Goal: Transaction & Acquisition: Purchase product/service

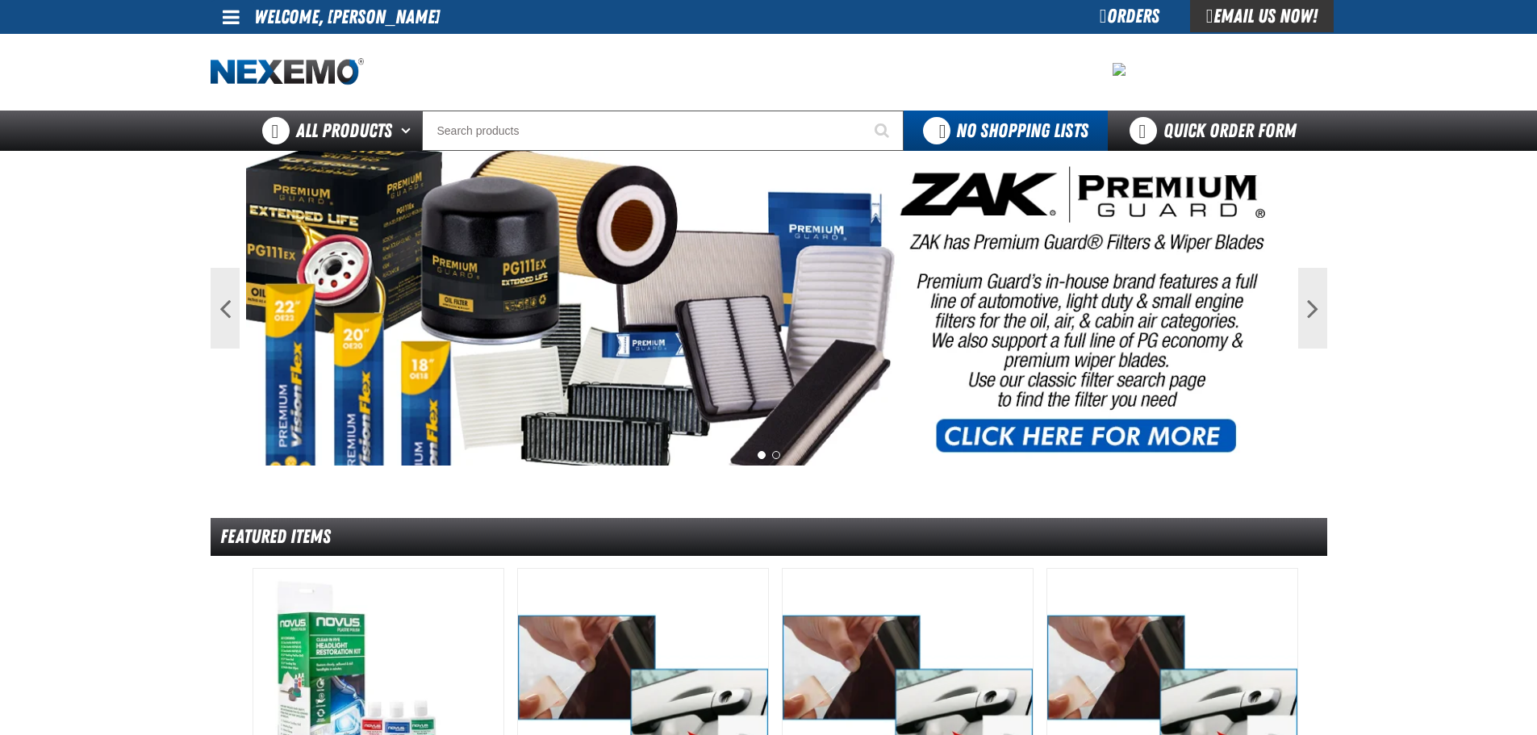
click at [234, 21] on span at bounding box center [231, 16] width 17 height 19
click at [241, 48] on link "My Account My Account" at bounding box center [254, 47] width 72 height 15
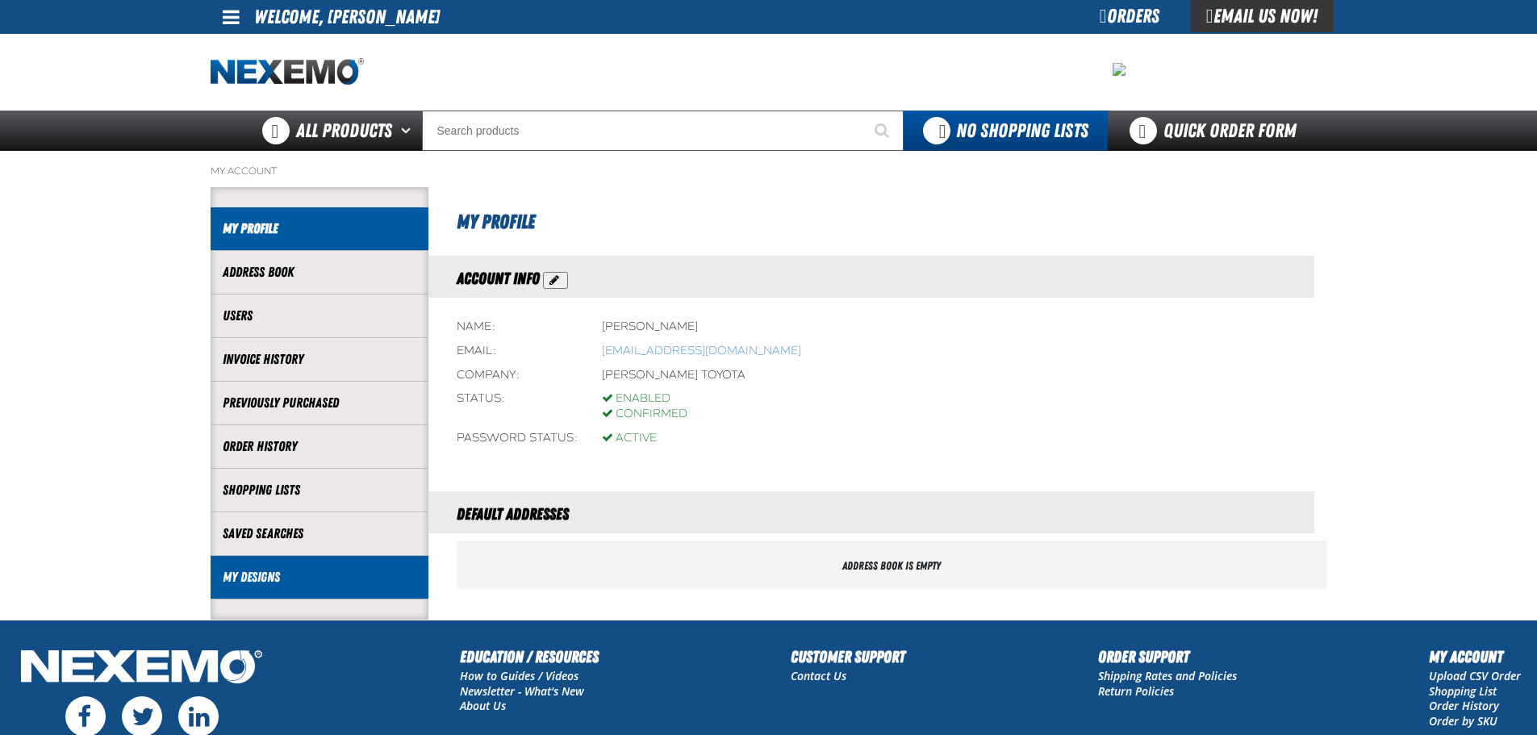
click at [252, 579] on link "My Designs" at bounding box center [320, 577] width 194 height 19
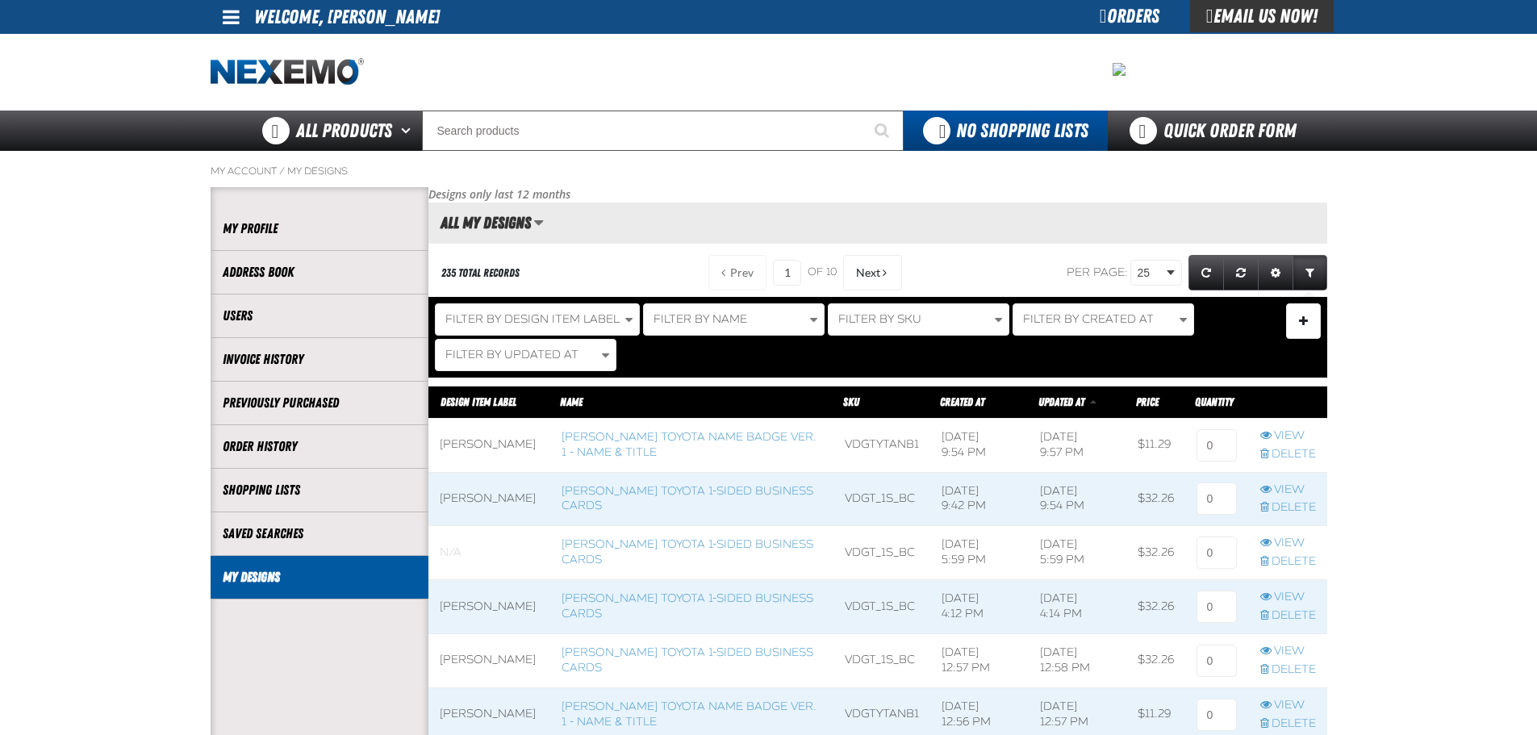
scroll to position [1, 1]
click at [640, 561] on link "Vandergriff Toyota 1-sided Business Cards" at bounding box center [687, 551] width 252 height 29
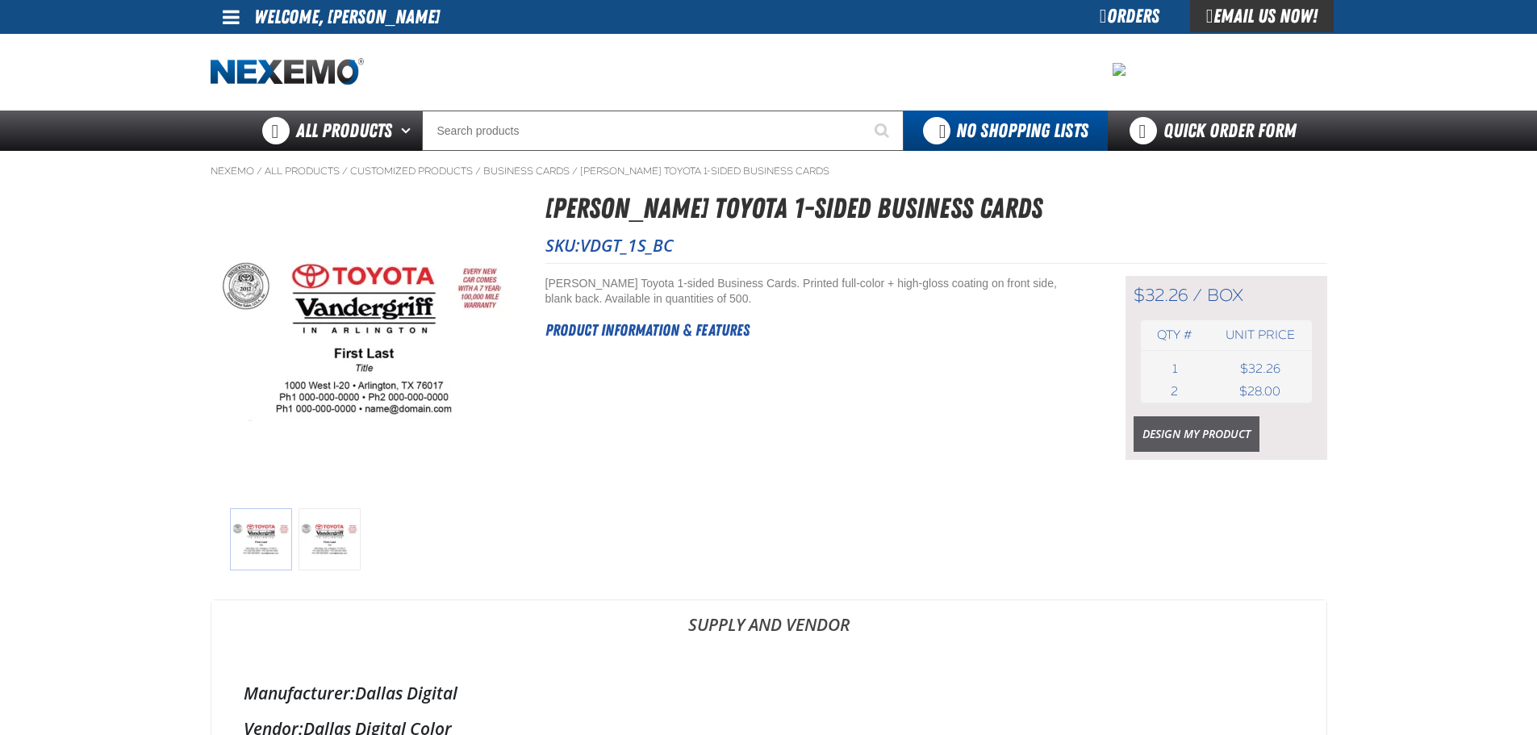
click at [1187, 434] on link "Design My Product" at bounding box center [1196, 433] width 126 height 35
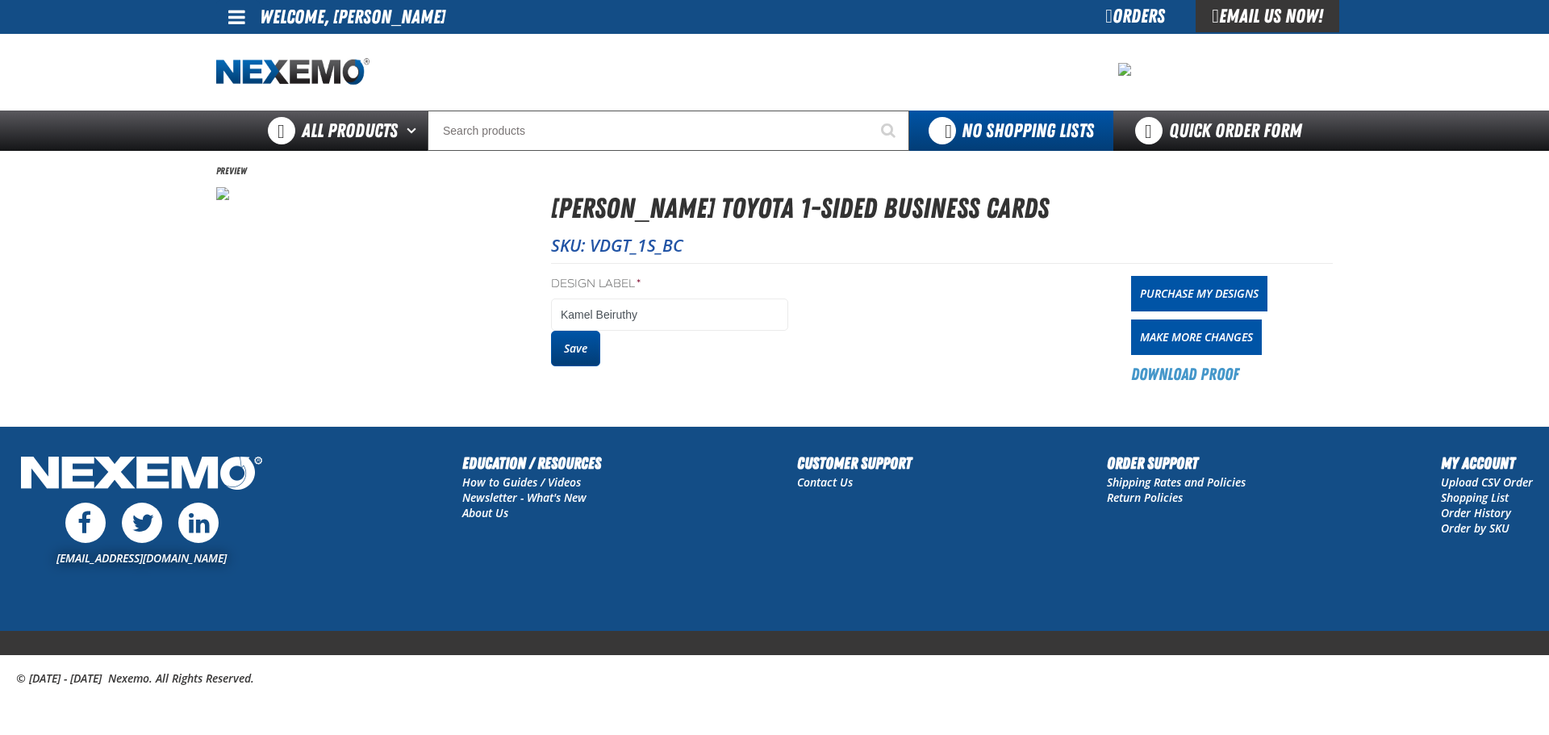
click at [569, 360] on button "Save" at bounding box center [575, 348] width 49 height 35
drag, startPoint x: 0, startPoint y: 0, endPoint x: 1170, endPoint y: 301, distance: 1207.7
click at [1170, 301] on link "Purchase My Designs" at bounding box center [1199, 293] width 136 height 35
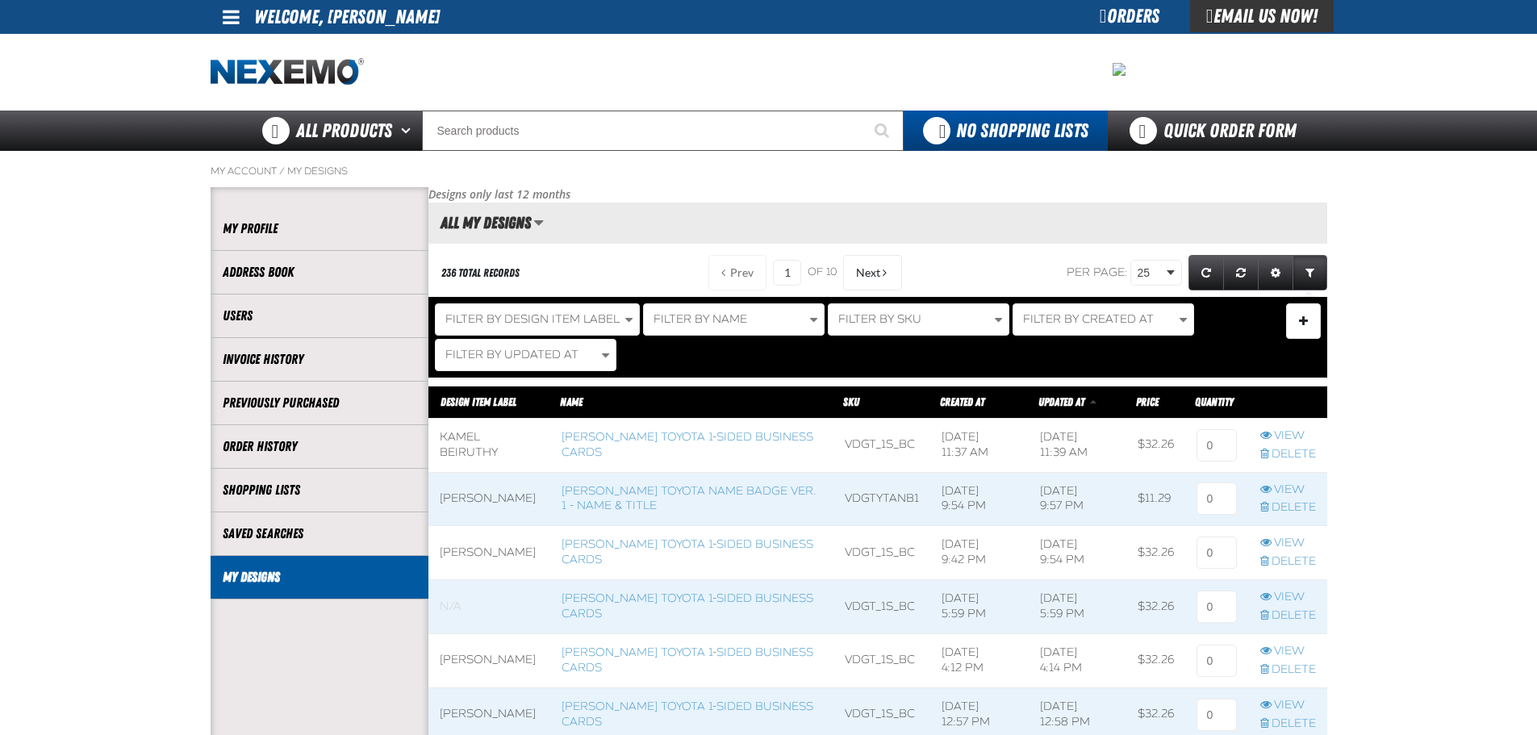
scroll to position [1, 1]
click at [1218, 451] on input at bounding box center [1216, 445] width 40 height 32
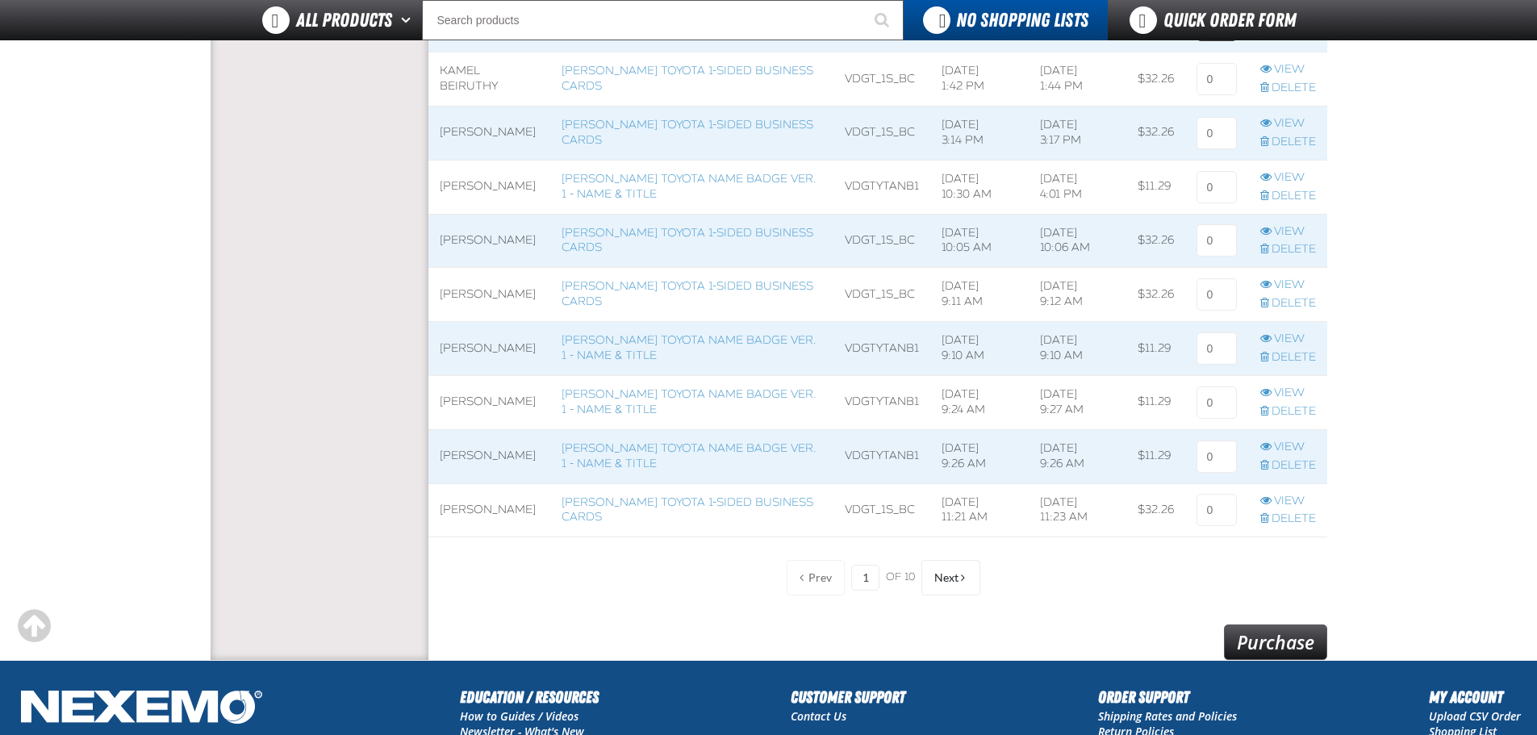
scroll to position [1210, 0]
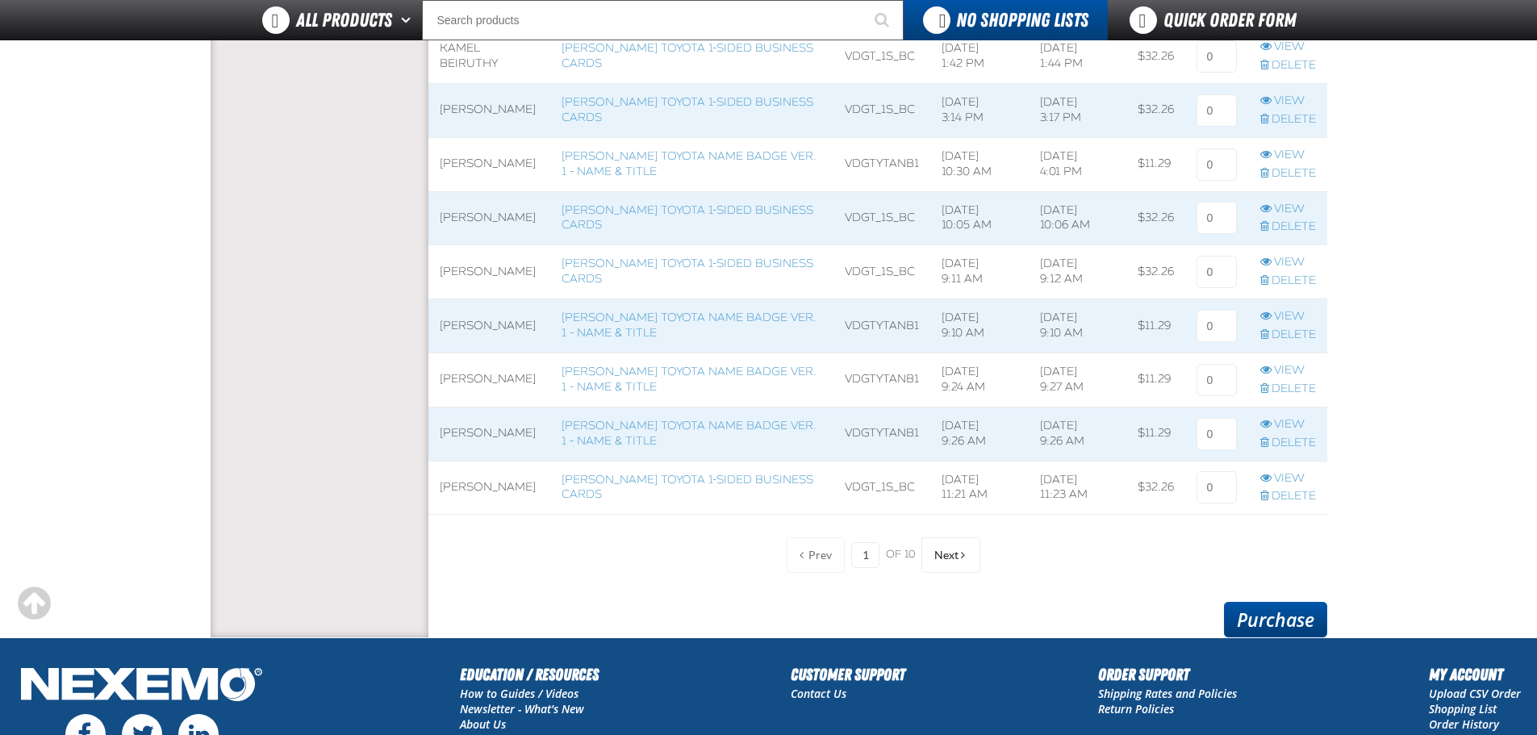
type input "1"
click at [1263, 603] on link "Purchase" at bounding box center [1275, 619] width 103 height 35
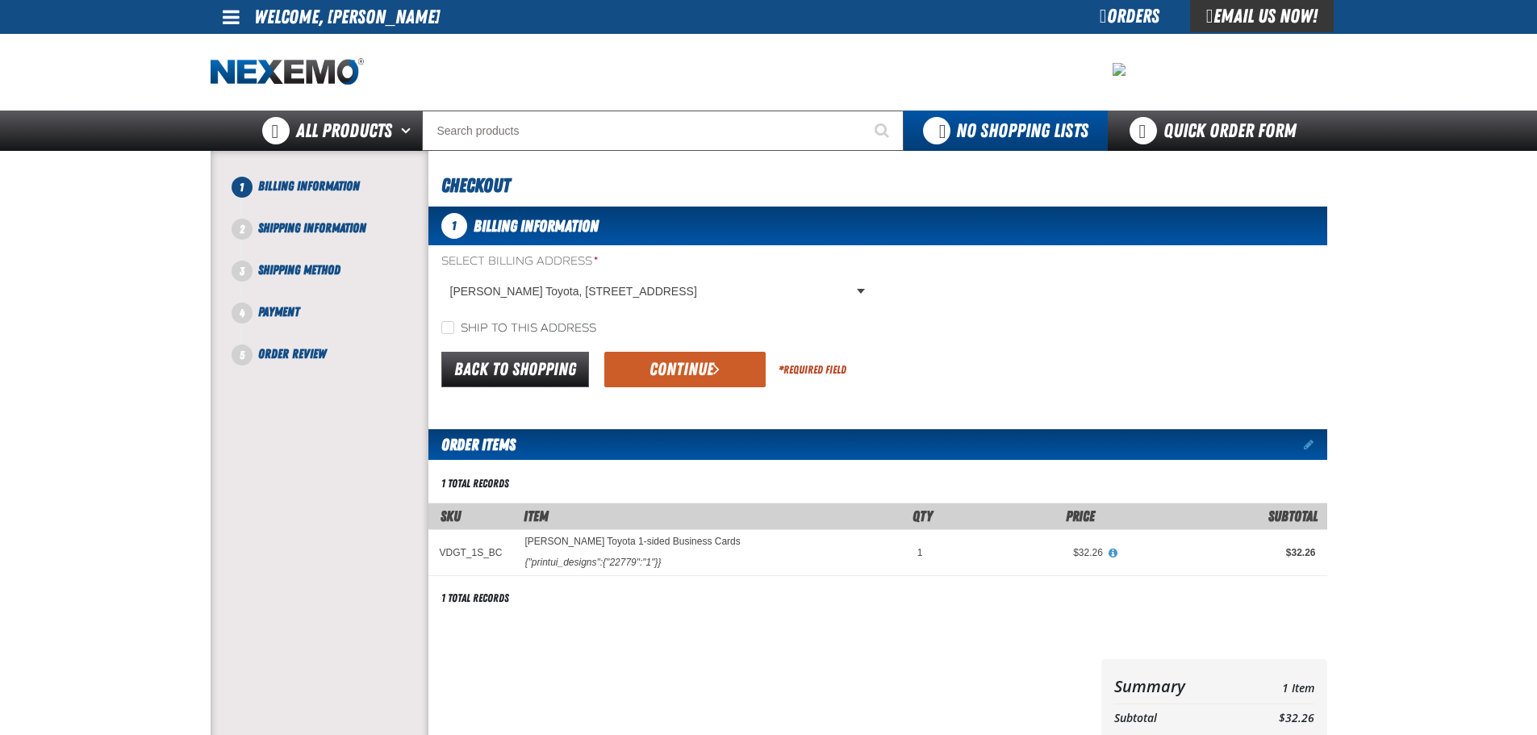
click at [505, 332] on label "Ship to this address" at bounding box center [518, 328] width 155 height 15
click at [454, 332] on input "Ship to this address" at bounding box center [447, 327] width 13 height 13
checkbox input "true"
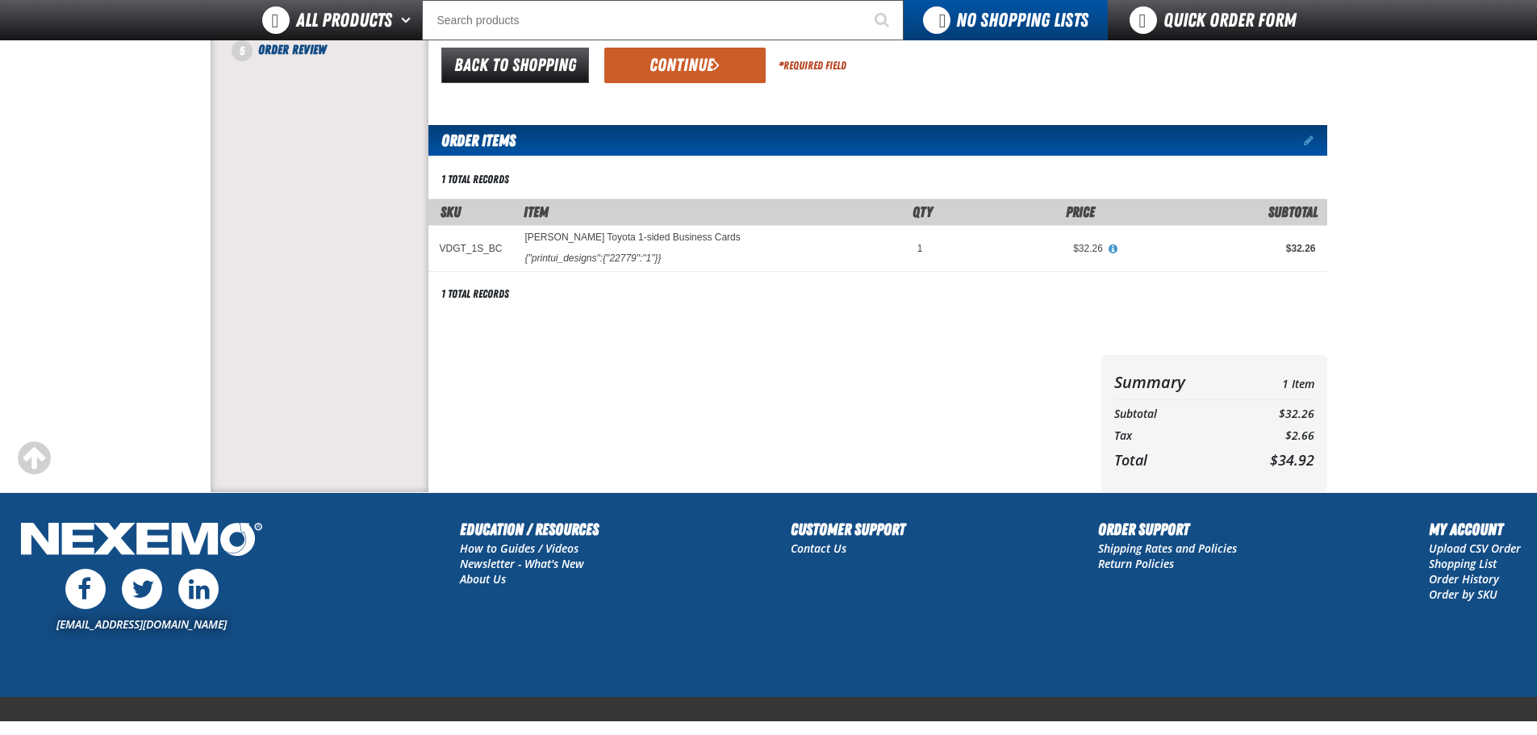
scroll to position [161, 0]
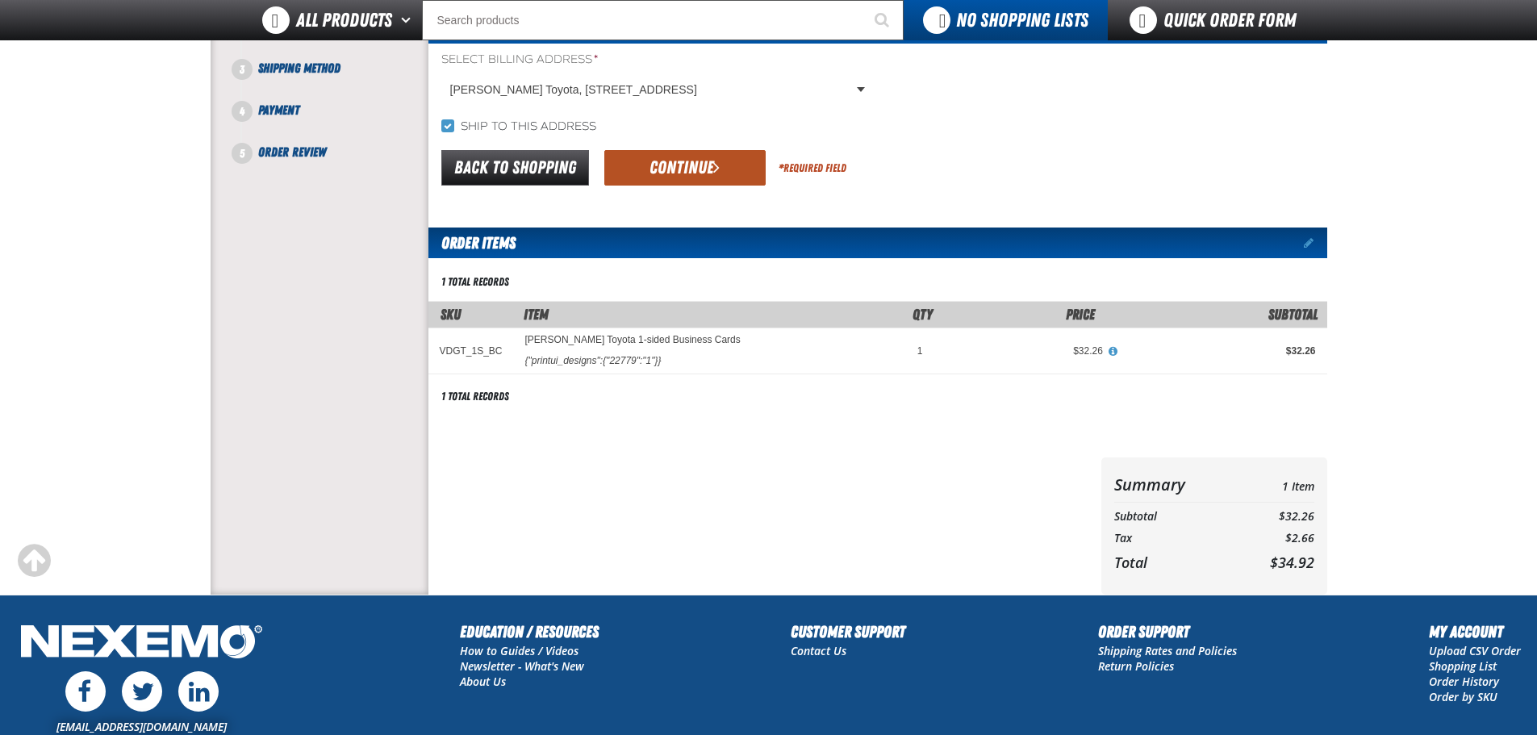
click at [663, 176] on button "Continue" at bounding box center [684, 167] width 161 height 35
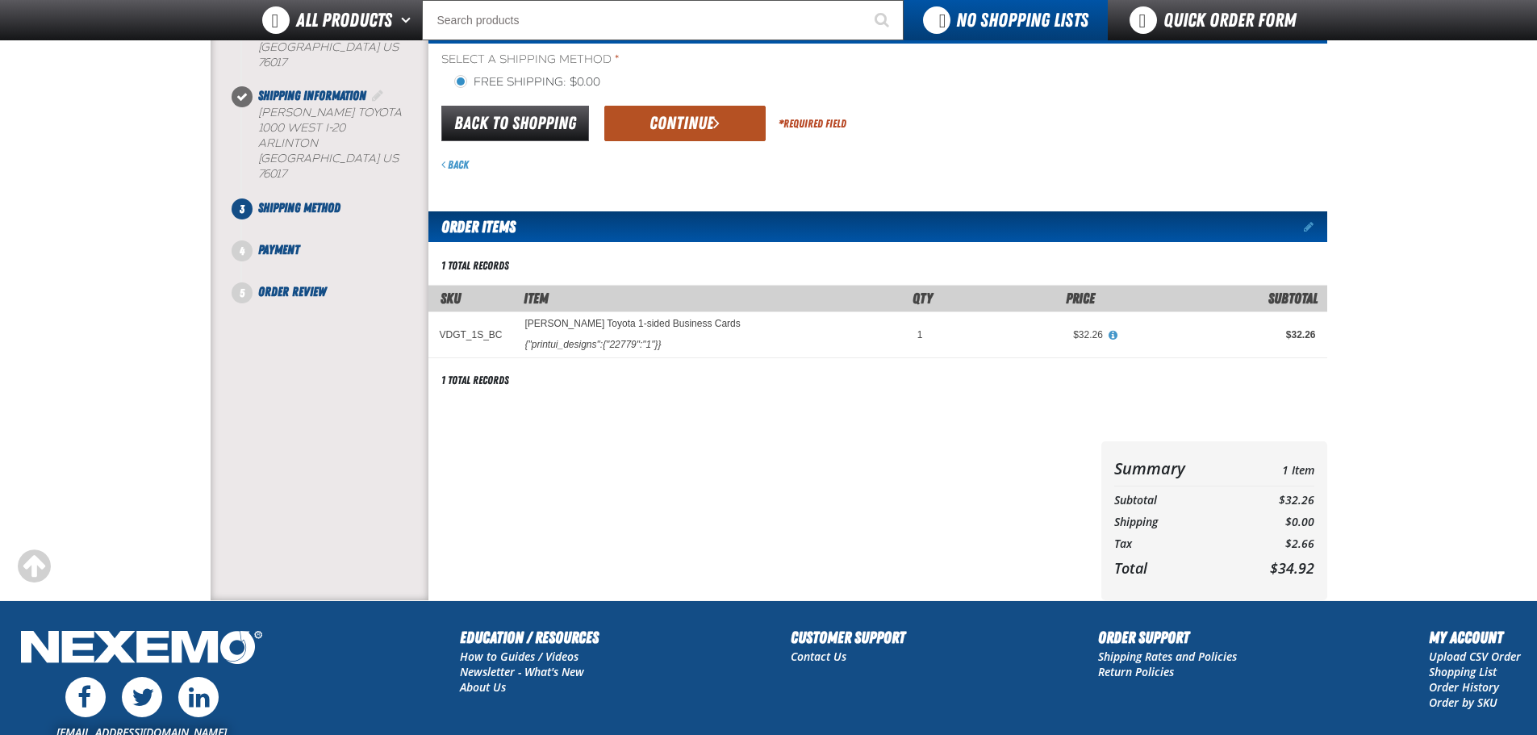
click at [682, 134] on button "Continue" at bounding box center [684, 123] width 161 height 35
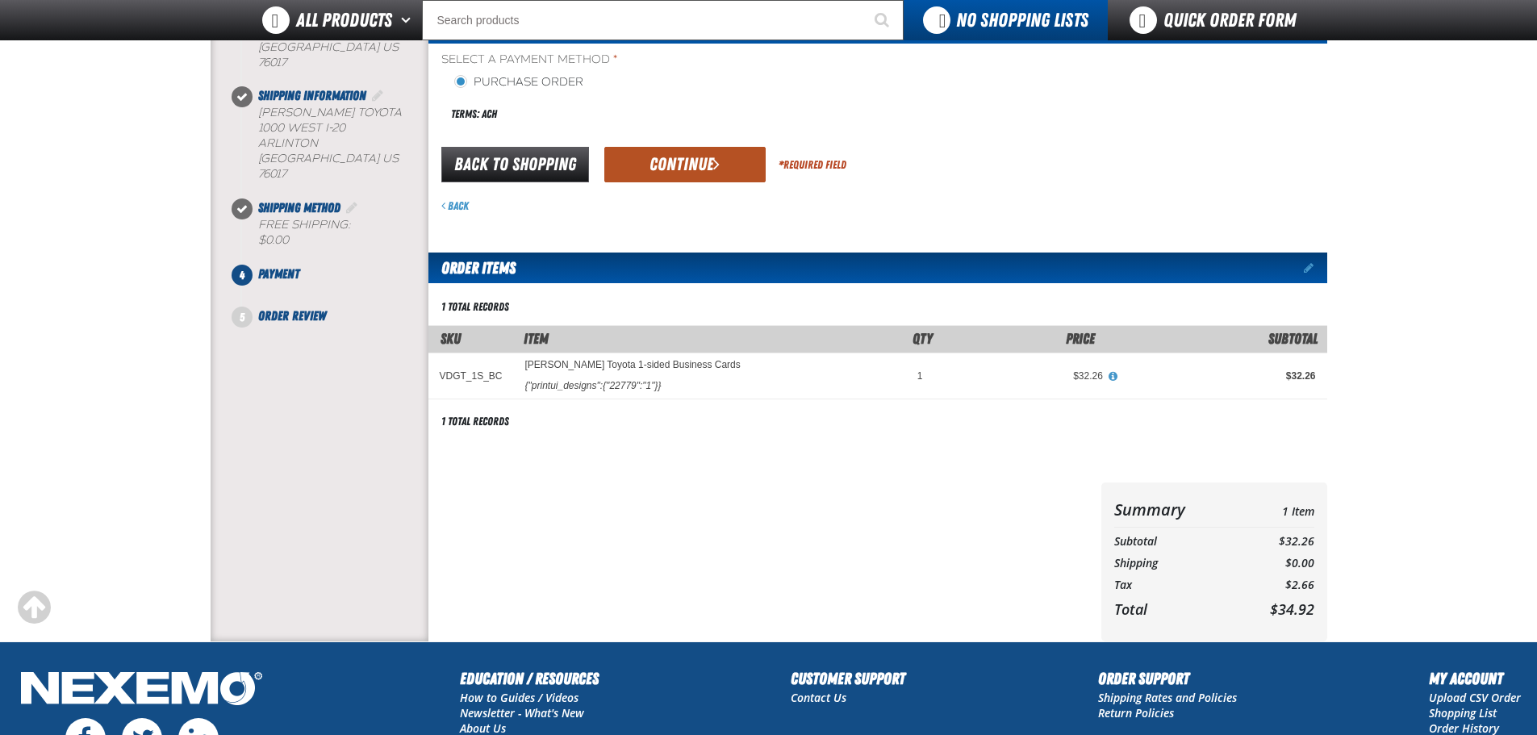
click at [671, 165] on button "Continue" at bounding box center [684, 164] width 161 height 35
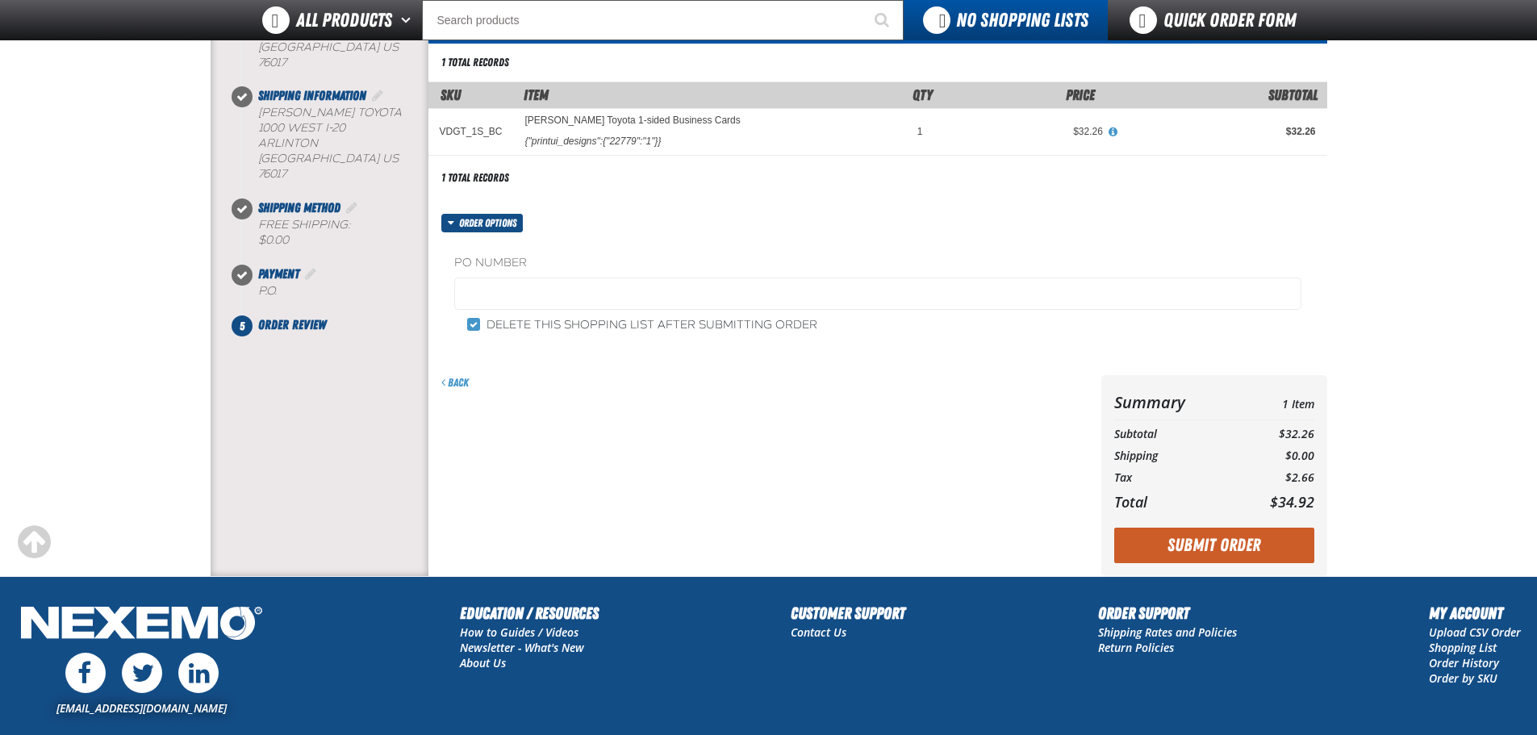
click at [1185, 533] on button "Submit Order" at bounding box center [1214, 545] width 200 height 35
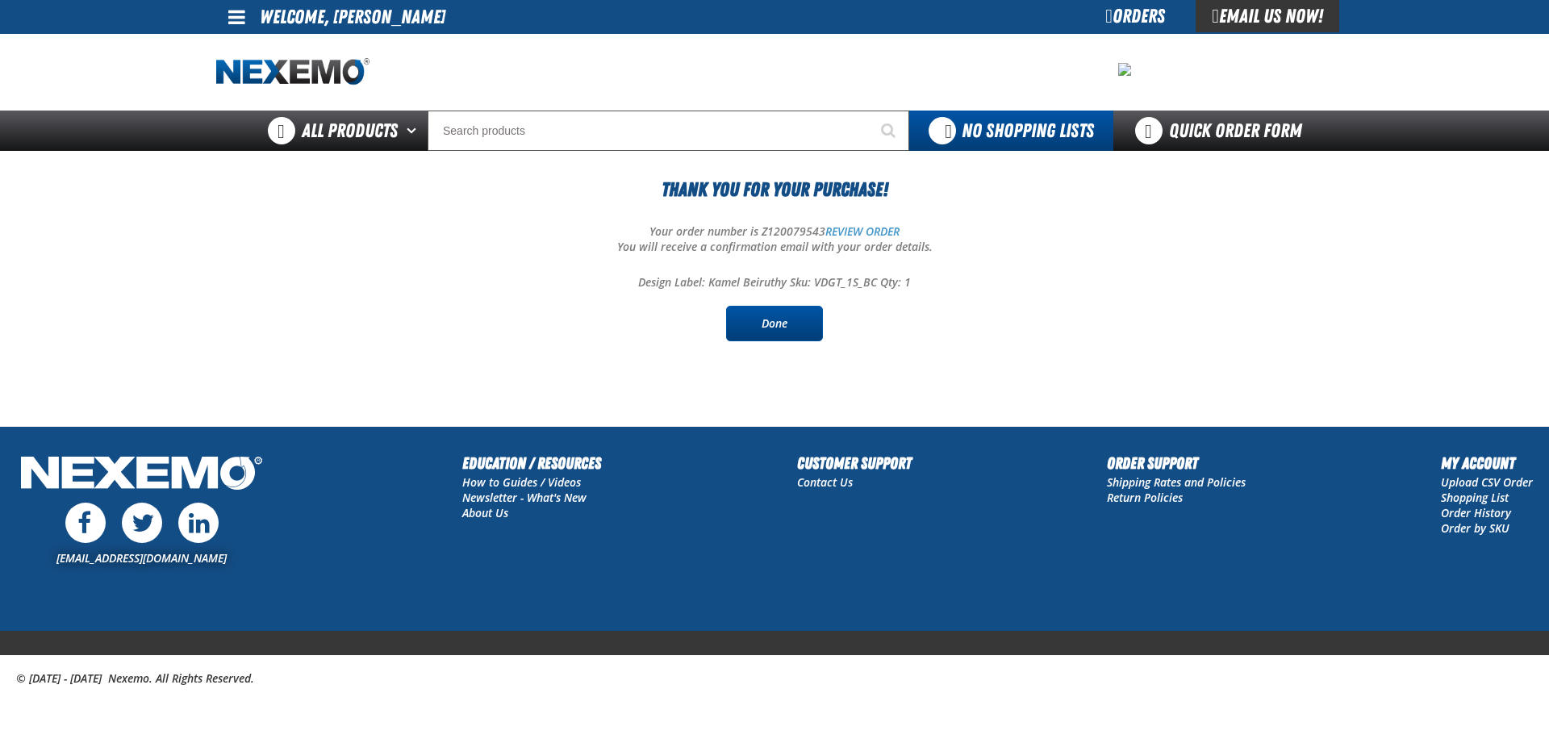
click at [757, 315] on link "Done" at bounding box center [774, 323] width 97 height 35
